Goal: Task Accomplishment & Management: Manage account settings

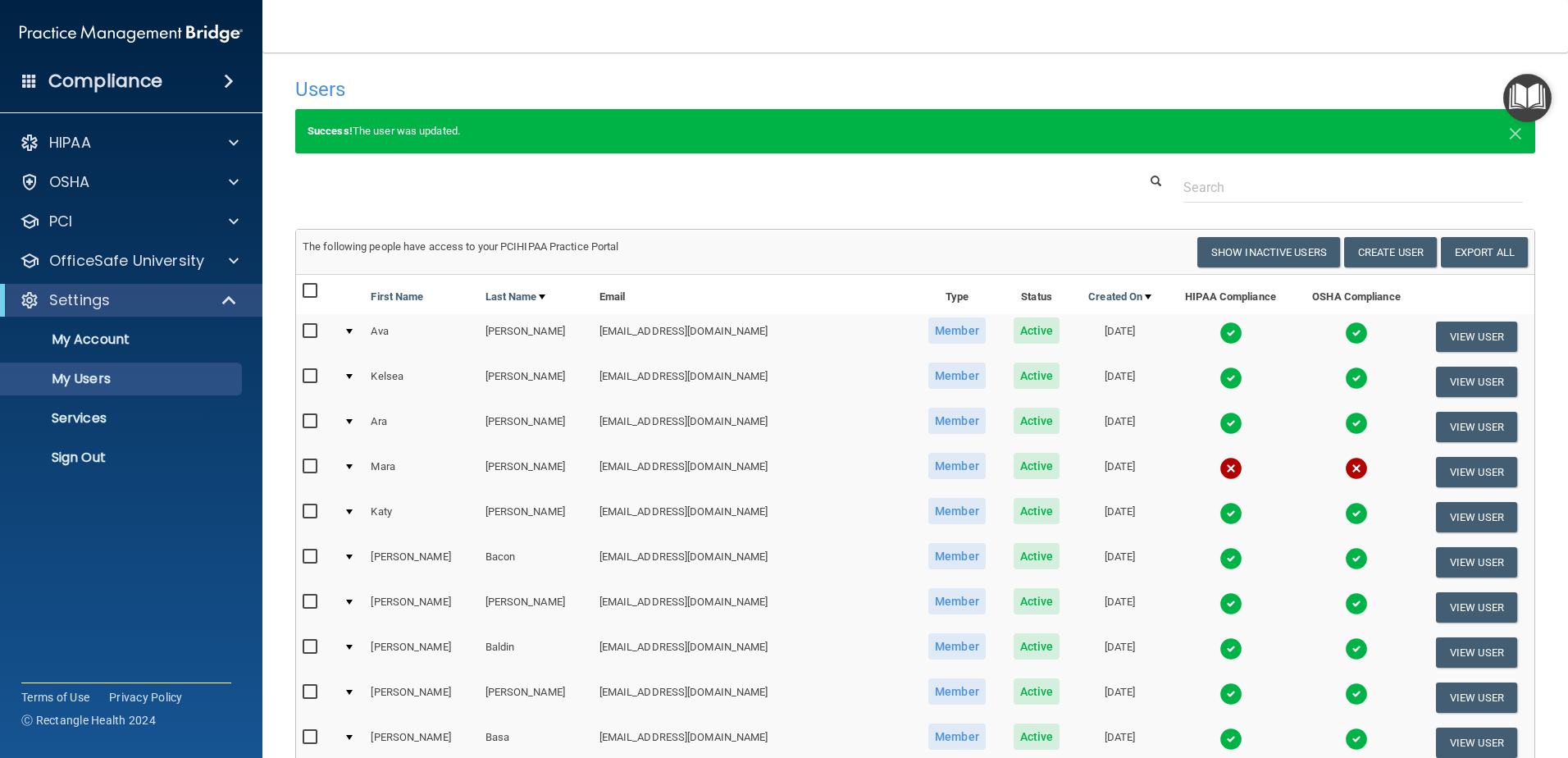
select select "20"
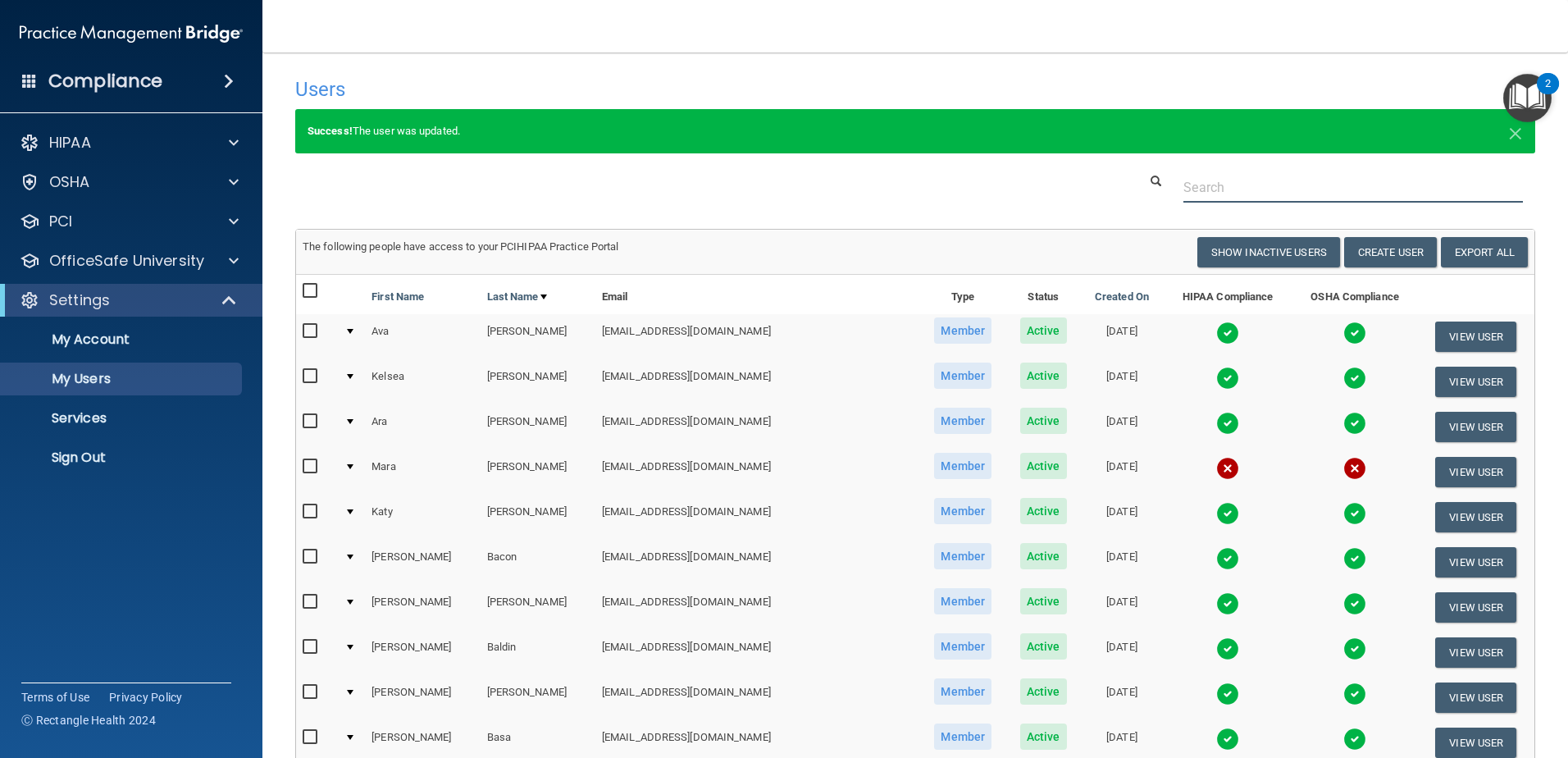
click at [1209, 191] on input "text" at bounding box center [1353, 187] width 340 height 30
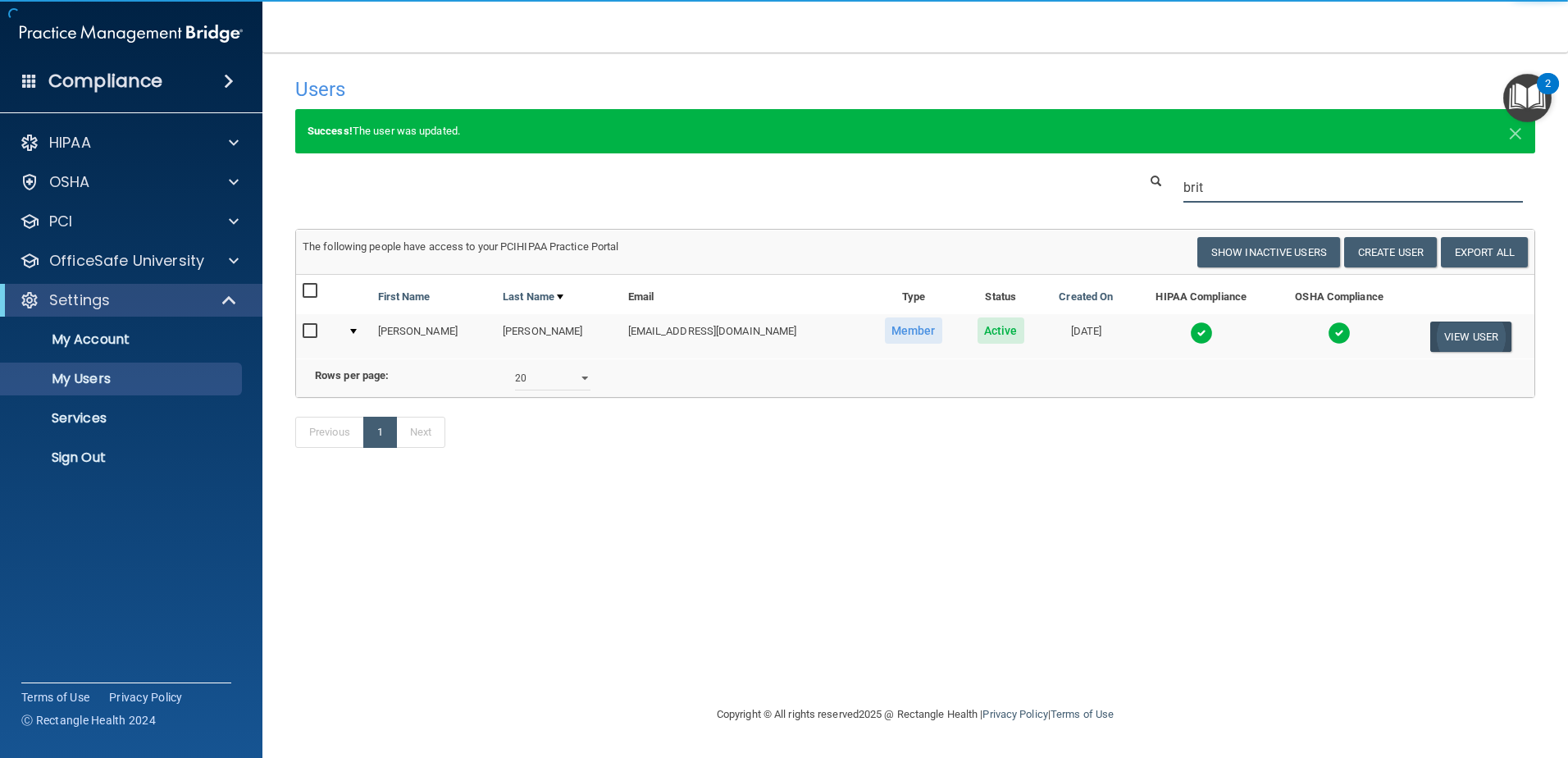
type input "brit"
click at [1461, 333] on button "View User" at bounding box center [1471, 336] width 81 height 30
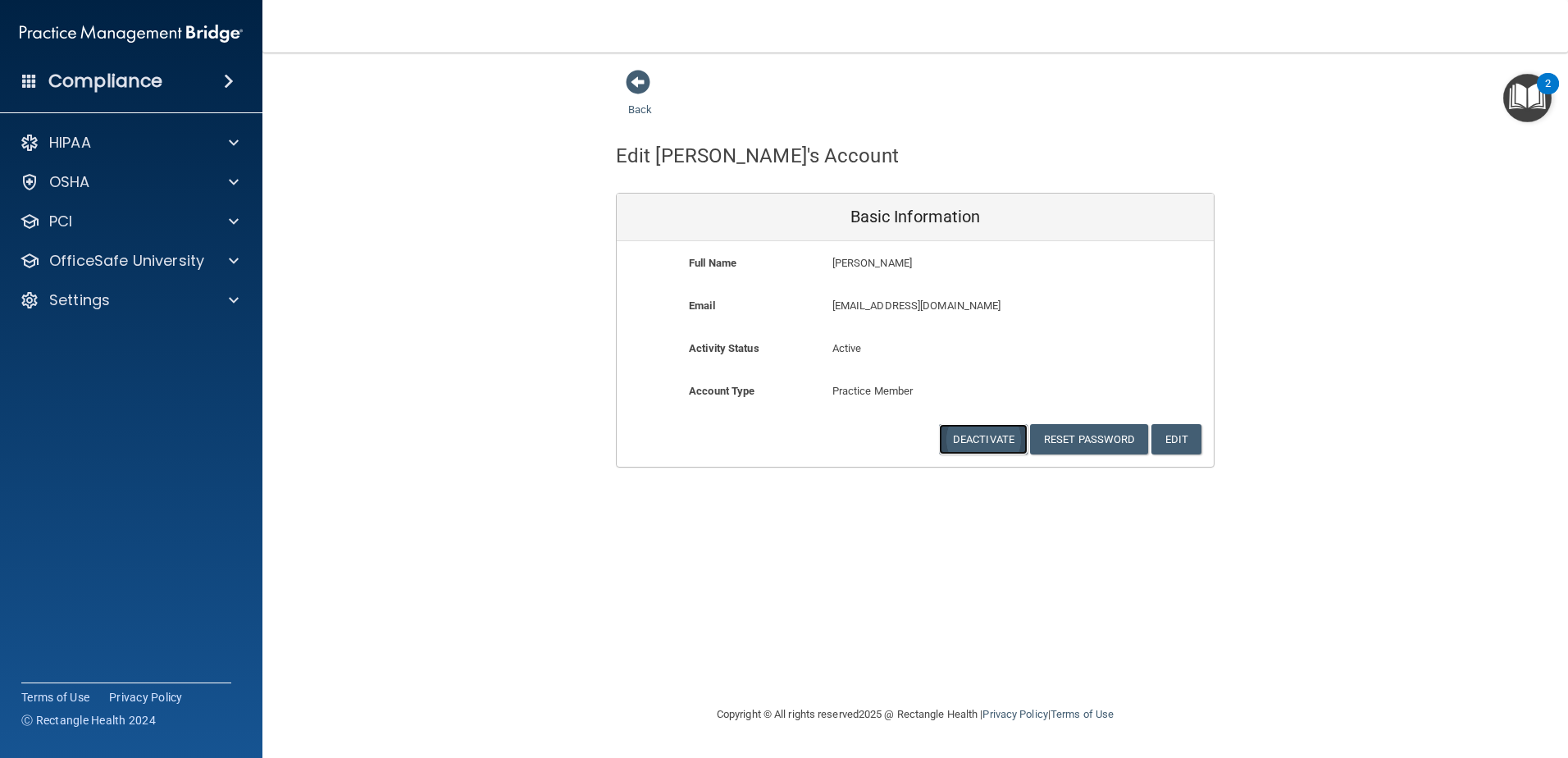
click at [986, 444] on button "Deactivate" at bounding box center [983, 439] width 89 height 30
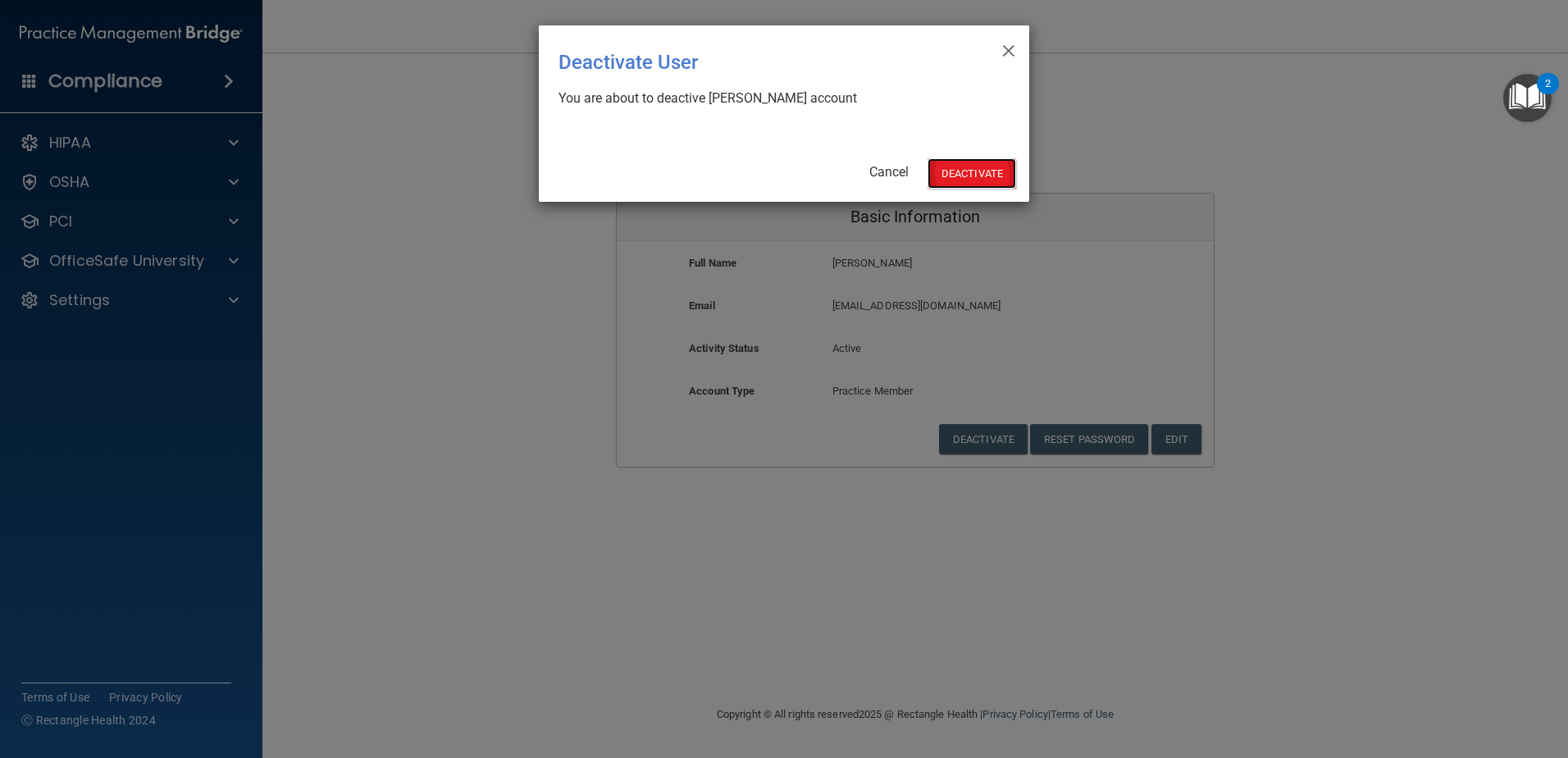
click at [993, 162] on button "Deactivate" at bounding box center [971, 173] width 89 height 30
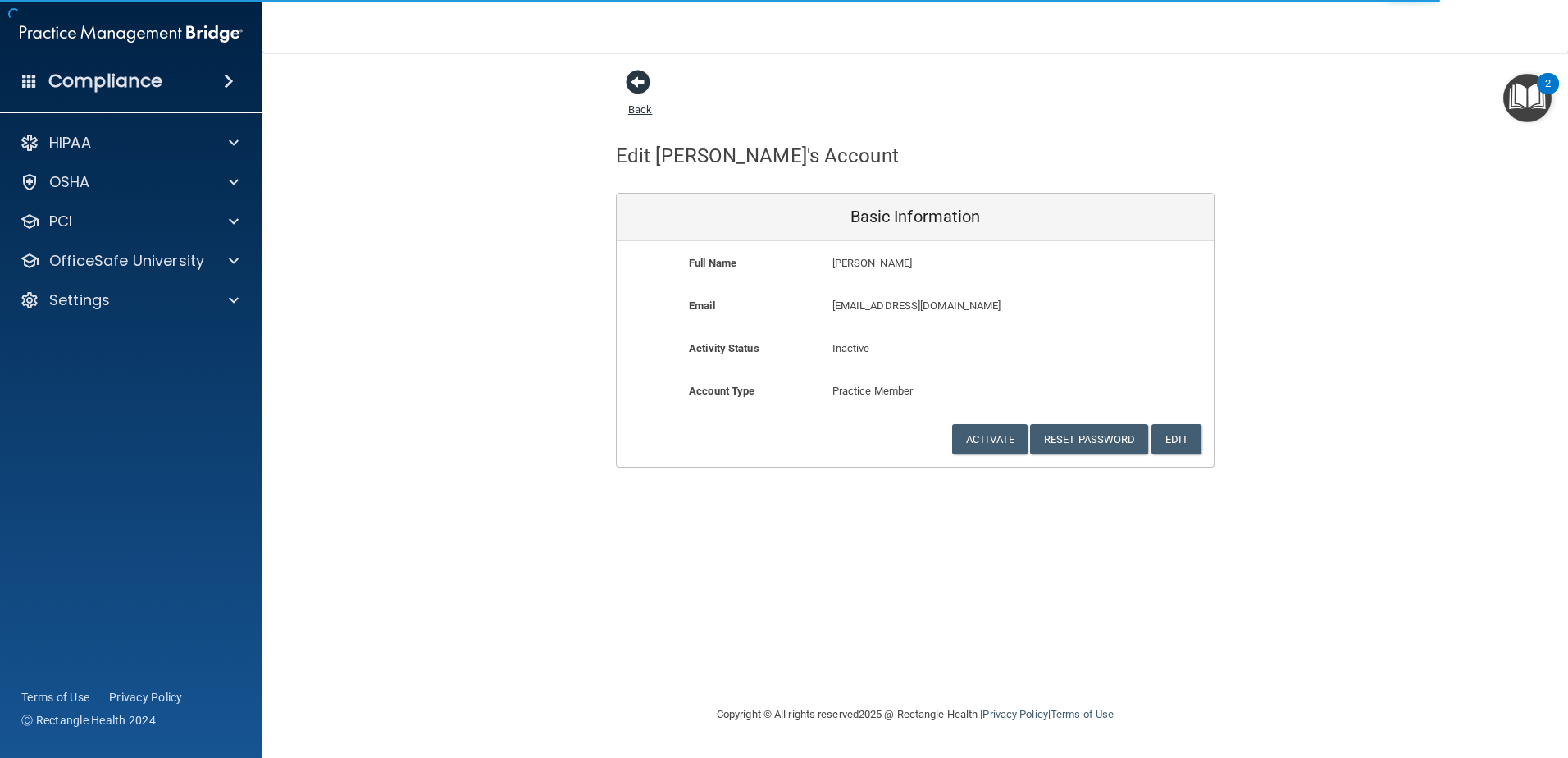
click at [632, 77] on span at bounding box center [637, 82] width 25 height 25
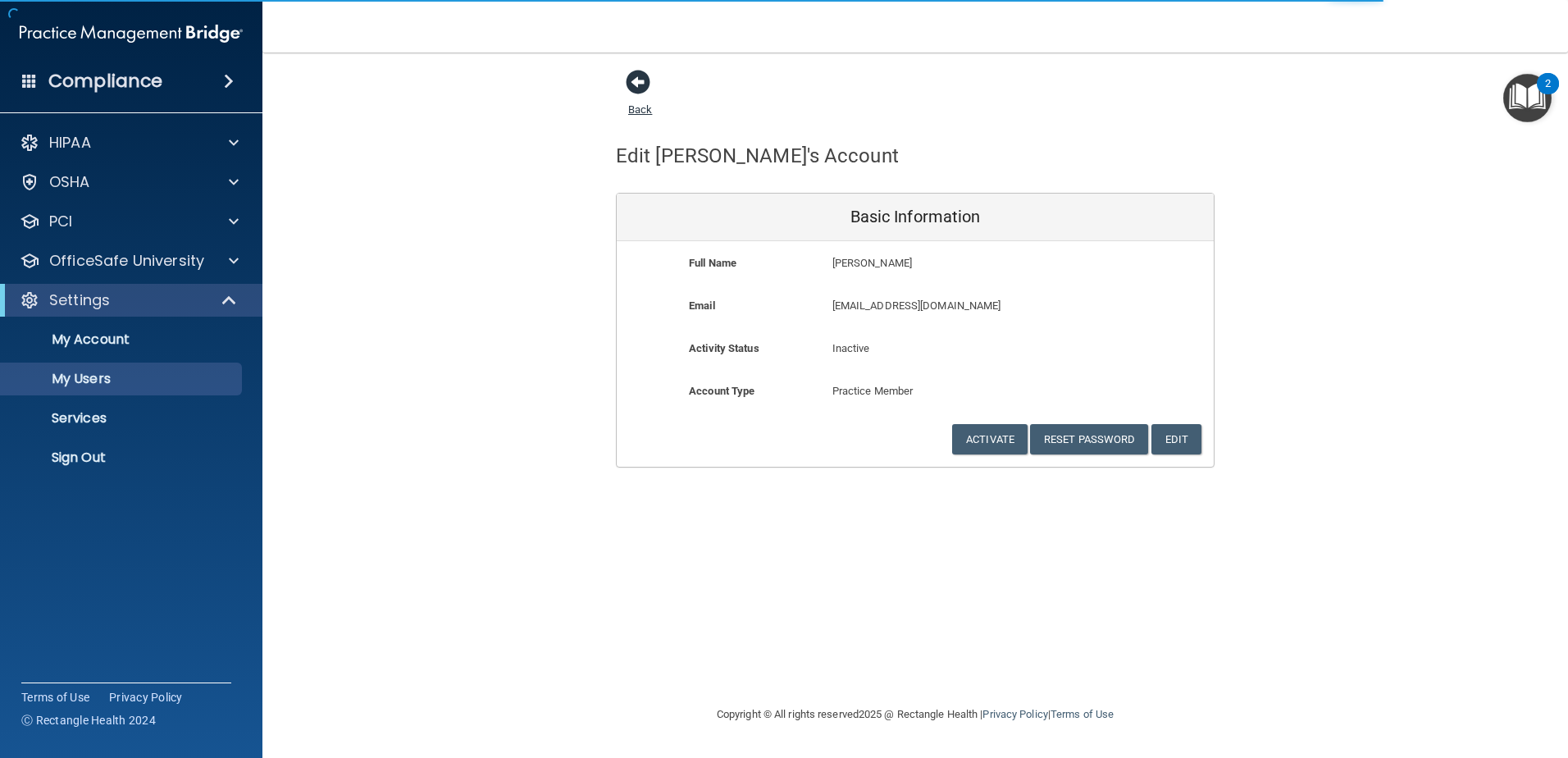
select select "20"
